Goal: Navigation & Orientation: Find specific page/section

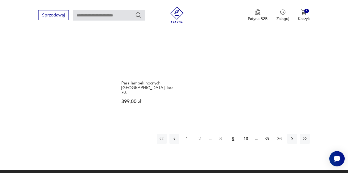
scroll to position [786, 0]
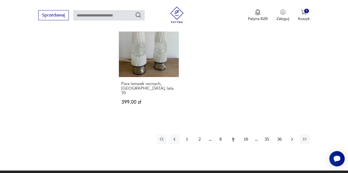
click at [290, 137] on icon "button" at bounding box center [291, 139] width 5 height 5
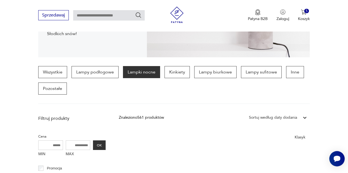
scroll to position [115, 0]
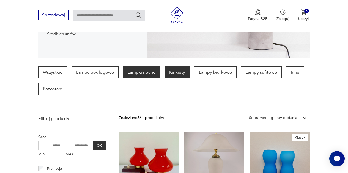
click at [181, 73] on p "Kinkiety" at bounding box center [176, 73] width 25 height 12
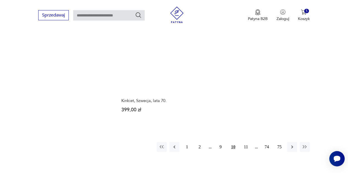
scroll to position [773, 0]
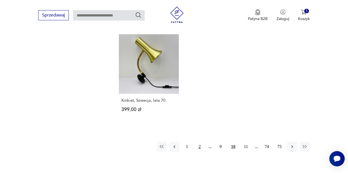
click at [201, 142] on button "2" at bounding box center [200, 147] width 10 height 10
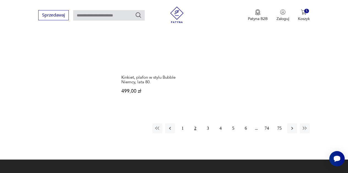
scroll to position [804, 0]
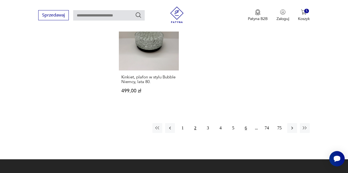
click at [246, 123] on button "6" at bounding box center [246, 128] width 10 height 10
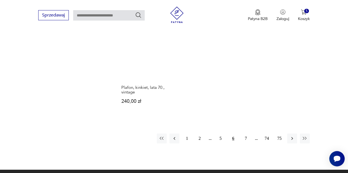
scroll to position [805, 0]
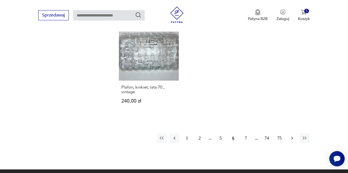
click at [291, 136] on icon "button" at bounding box center [291, 138] width 5 height 5
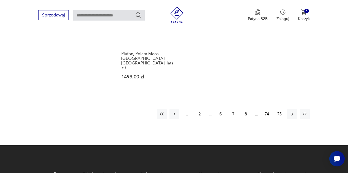
scroll to position [827, 0]
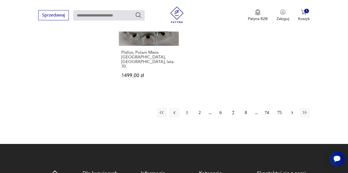
click at [291, 110] on icon "button" at bounding box center [291, 112] width 5 height 5
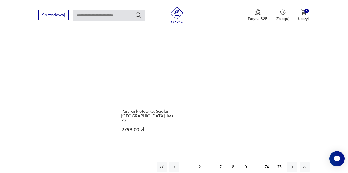
scroll to position [779, 0]
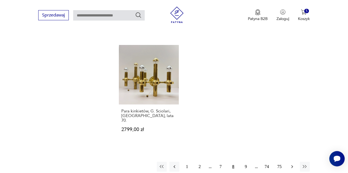
click at [292, 166] on icon "button" at bounding box center [292, 167] width 2 height 3
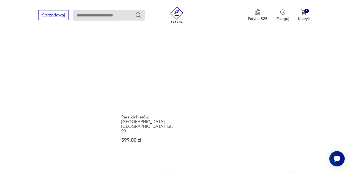
scroll to position [783, 0]
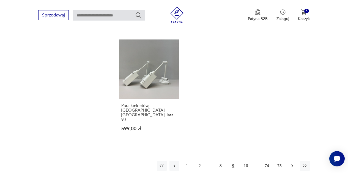
click at [290, 164] on icon "button" at bounding box center [291, 166] width 5 height 5
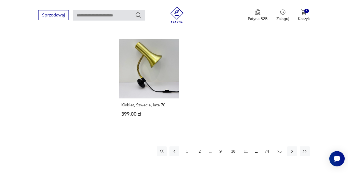
scroll to position [768, 0]
click at [289, 146] on button "button" at bounding box center [292, 151] width 10 height 10
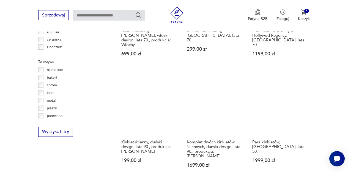
scroll to position [507, 0]
